Goal: Information Seeking & Learning: Find specific fact

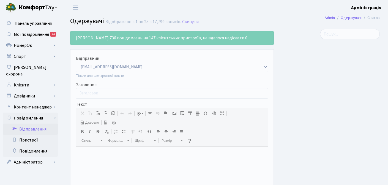
select select "25"
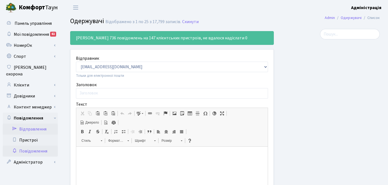
click at [32, 145] on link "Повідомлення" at bounding box center [30, 150] width 55 height 11
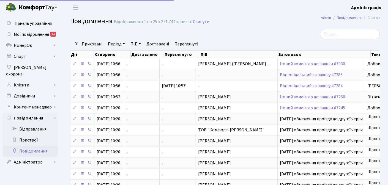
select select "25"
click at [200, 22] on link "Скинути" at bounding box center [201, 21] width 16 height 5
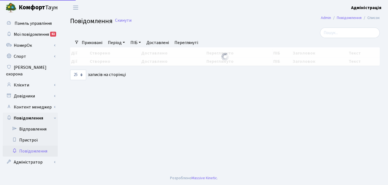
select select "25"
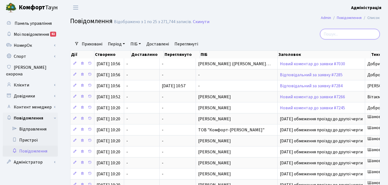
click at [347, 34] on input "search" at bounding box center [350, 34] width 60 height 10
type input "0900"
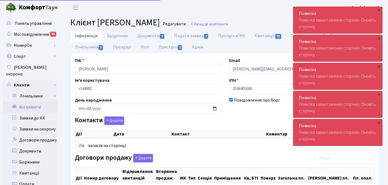
select select "25"
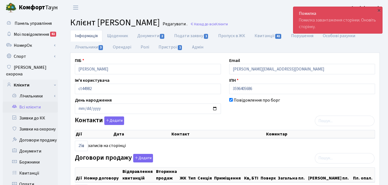
click at [186, 6] on header "Комфорт Таун Адміністрація Мій обліковий запис Вийти" at bounding box center [194, 7] width 388 height 15
click at [228, 24] on span "Клієнти" at bounding box center [221, 23] width 12 height 5
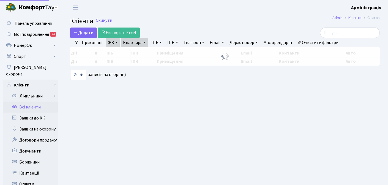
select select "25"
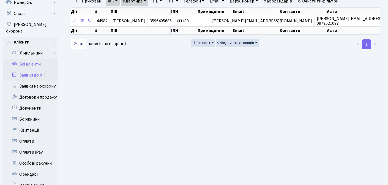
scroll to position [42, 0]
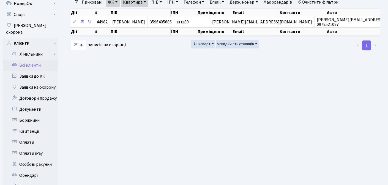
click at [36, 60] on link "Всі клієнти" at bounding box center [30, 65] width 55 height 11
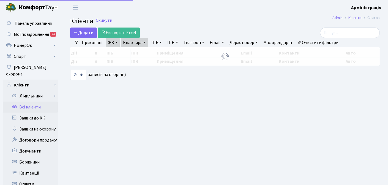
select select "25"
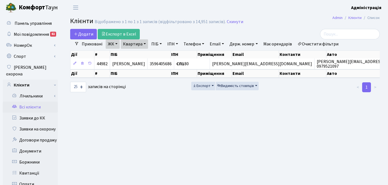
click at [322, 44] on link "Очистити фільтри" at bounding box center [317, 43] width 45 height 9
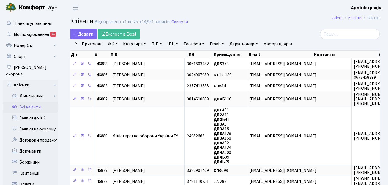
click at [248, 44] on link "Держ. номер" at bounding box center [243, 43] width 32 height 9
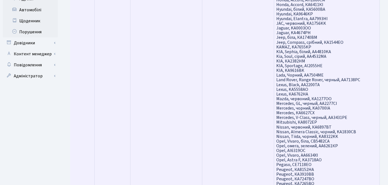
scroll to position [161, 0]
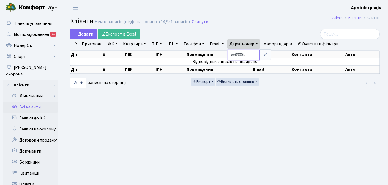
type input "ах0900іх"
click at [265, 56] on icon at bounding box center [265, 55] width 4 height 4
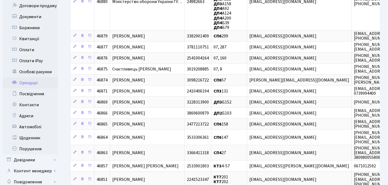
click at [40, 77] on link "Орендарі" at bounding box center [30, 82] width 55 height 11
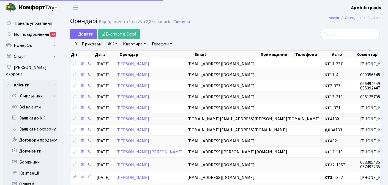
select select "25"
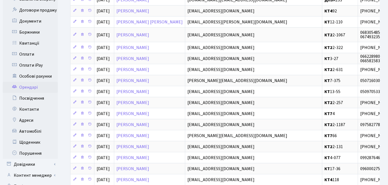
scroll to position [128, 0]
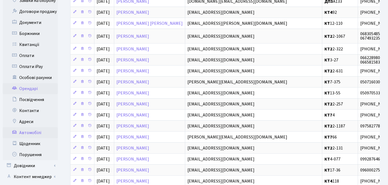
click at [29, 127] on link "Автомобілі" at bounding box center [30, 132] width 55 height 11
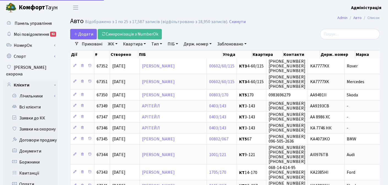
select select "25"
click at [199, 44] on link "Держ. номер" at bounding box center [197, 43] width 32 height 9
type input "0900"
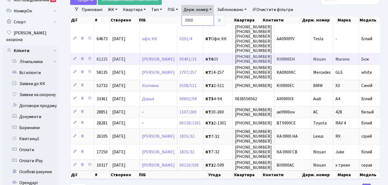
scroll to position [34, 0]
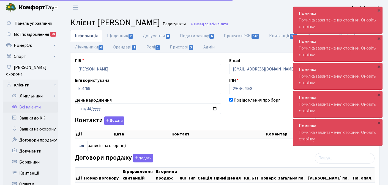
select select "25"
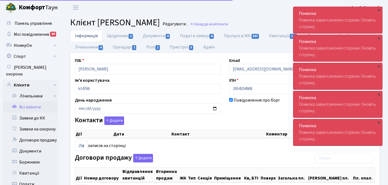
click at [32, 101] on link "Всі клієнти" at bounding box center [30, 106] width 55 height 11
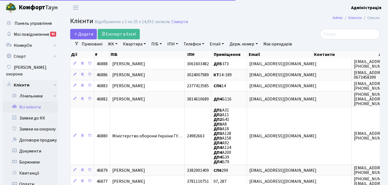
select select "25"
click at [132, 43] on link "Квартира" at bounding box center [134, 43] width 27 height 9
type input "4-94"
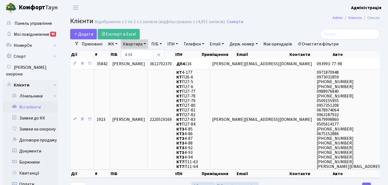
click at [109, 46] on link "ЖК" at bounding box center [113, 43] width 14 height 9
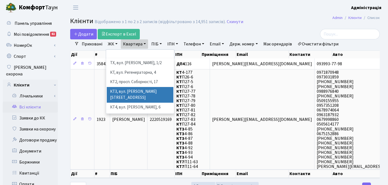
click at [121, 90] on li "КТ3, вул. Березнева, 16" at bounding box center [140, 95] width 67 height 16
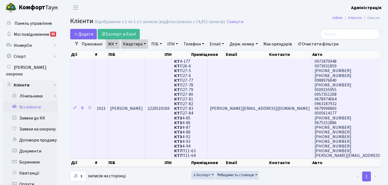
click at [132, 119] on td "Волкова [PERSON_NAME]" at bounding box center [126, 108] width 37 height 100
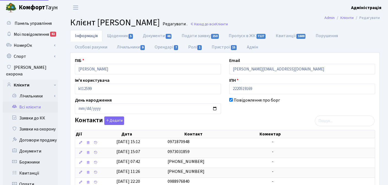
select select "25"
click at [164, 48] on link "Орендарі 7" at bounding box center [166, 46] width 33 height 11
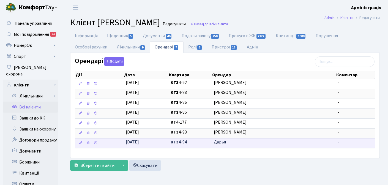
click at [223, 140] on span "Дарья" at bounding box center [274, 142] width 120 height 6
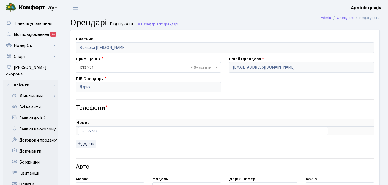
select select "155"
drag, startPoint x: 281, startPoint y: 66, endPoint x: 228, endPoint y: 65, distance: 52.5
click at [228, 65] on div "Email Орендаря [EMAIL_ADDRESS][DOMAIN_NAME]" at bounding box center [301, 64] width 153 height 17
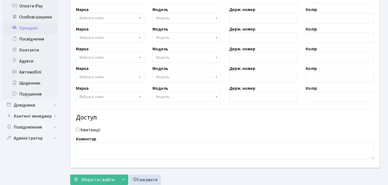
scroll to position [191, 0]
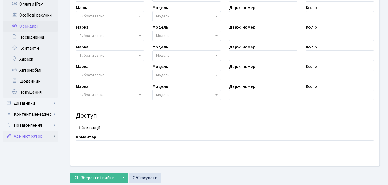
click at [28, 131] on link "Адміністратор" at bounding box center [30, 136] width 55 height 11
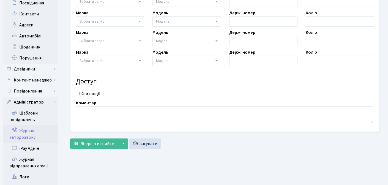
scroll to position [227, 0]
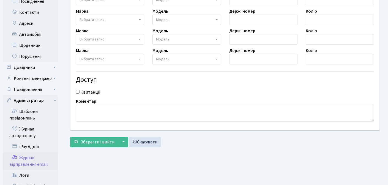
click at [29, 157] on link "Журнал відправлення email" at bounding box center [30, 161] width 55 height 18
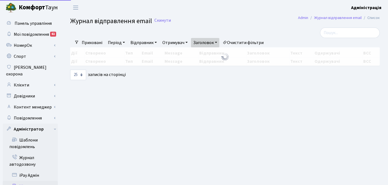
select select "25"
click at [243, 42] on link "Очистити фільтри" at bounding box center [242, 42] width 45 height 9
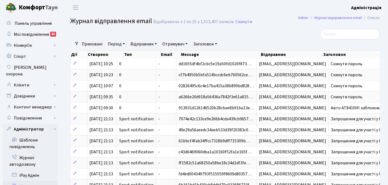
click at [169, 44] on link "Отримувач" at bounding box center [175, 43] width 30 height 9
paste input "dkalaitan@gmail.com"
type input "dkalaitan@gmail.com"
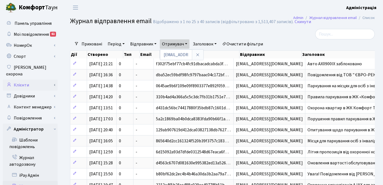
click at [26, 79] on link "Клієнти" at bounding box center [30, 84] width 55 height 11
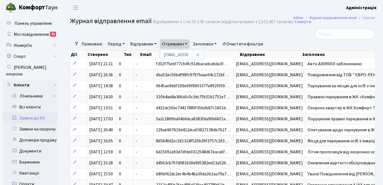
click at [28, 113] on link "Заявки до КК" at bounding box center [30, 117] width 55 height 11
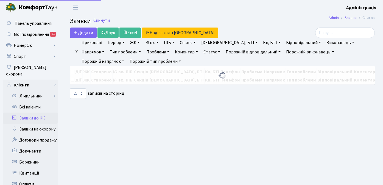
select select "25"
